Goal: Task Accomplishment & Management: Manage account settings

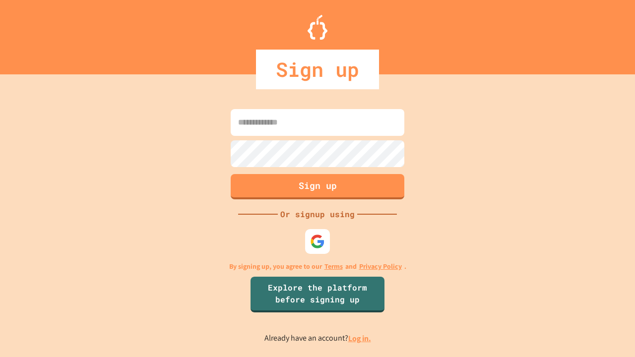
click at [360, 339] on link "Log in." at bounding box center [360, 339] width 23 height 10
